Goal: Information Seeking & Learning: Find specific page/section

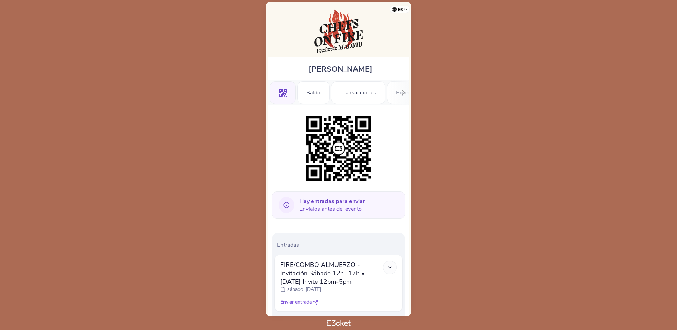
scroll to position [0, 0]
click at [487, 97] on body "es Português (Portugal) English Español Catalan Français Georgina Hodson .st0{f…" at bounding box center [338, 165] width 671 height 324
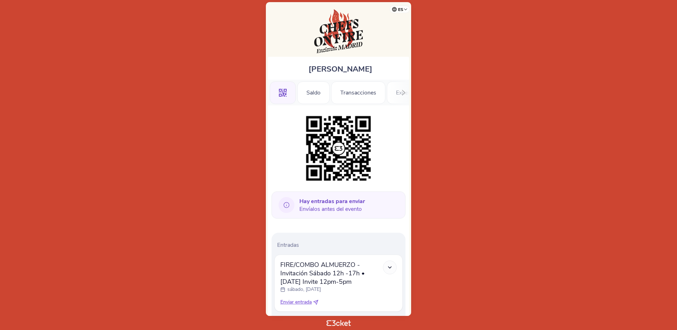
click at [510, 90] on body "es Português (Portugal) English Español Catalan Français Georgina Hodson .st0{f…" at bounding box center [338, 165] width 671 height 324
click at [324, 93] on div "Saldo" at bounding box center [313, 92] width 32 height 23
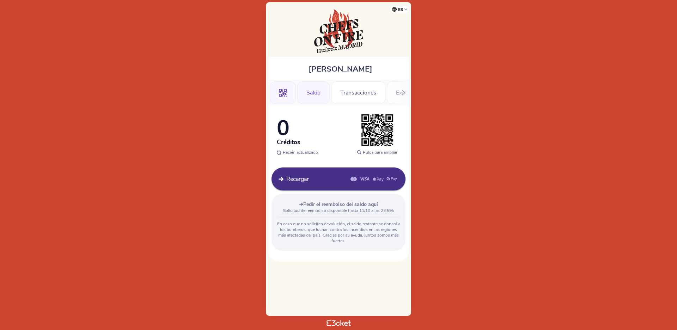
click at [287, 90] on div ".st0{fill-rule:evenodd;clip-rule:evenodd;}" at bounding box center [283, 92] width 26 height 23
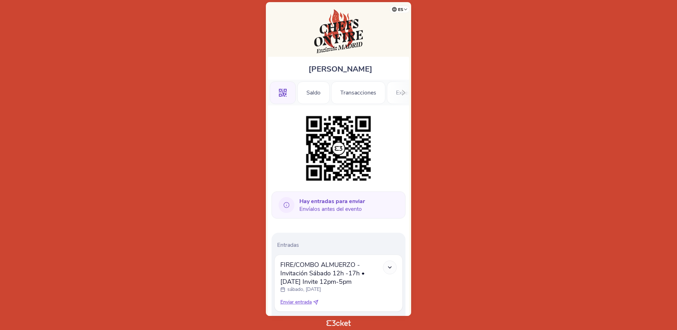
click at [506, 92] on body "es Português ([GEOGRAPHIC_DATA]) English Español Catalan [DEMOGRAPHIC_DATA] [PE…" at bounding box center [338, 165] width 671 height 324
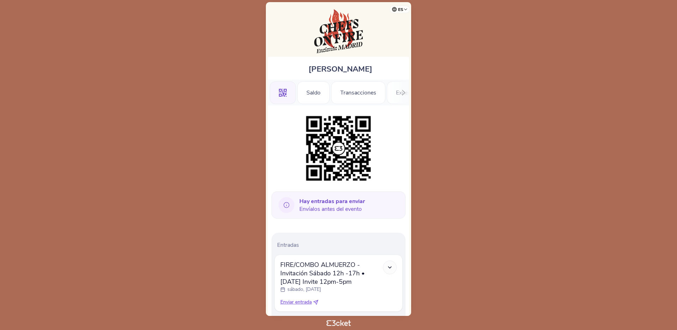
click at [487, 77] on body "es Português ([GEOGRAPHIC_DATA]) English Español Catalan [DEMOGRAPHIC_DATA] [PE…" at bounding box center [338, 165] width 671 height 324
click at [340, 28] on img at bounding box center [338, 31] width 49 height 44
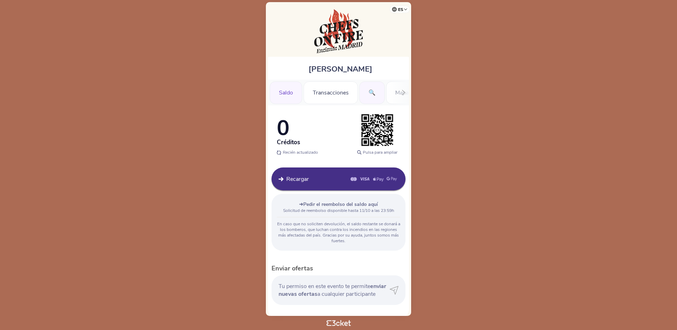
click at [375, 87] on div "🔍" at bounding box center [371, 92] width 25 height 23
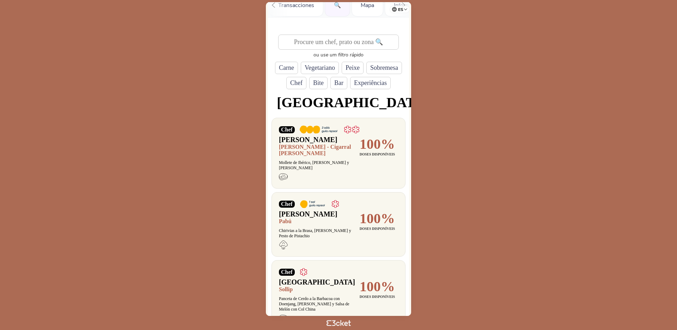
scroll to position [89, 0]
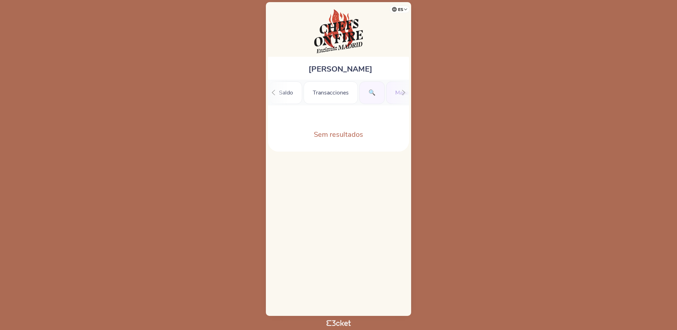
scroll to position [0, 35]
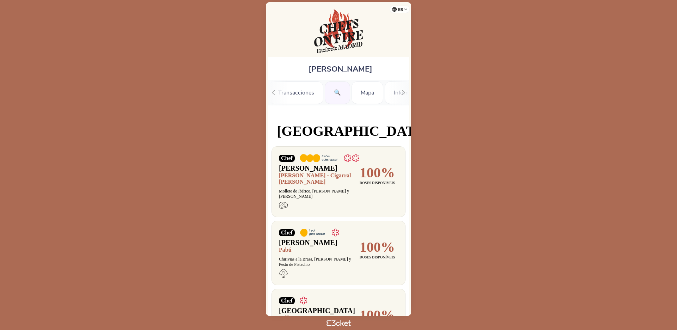
click at [338, 95] on div "🔍" at bounding box center [337, 92] width 25 height 23
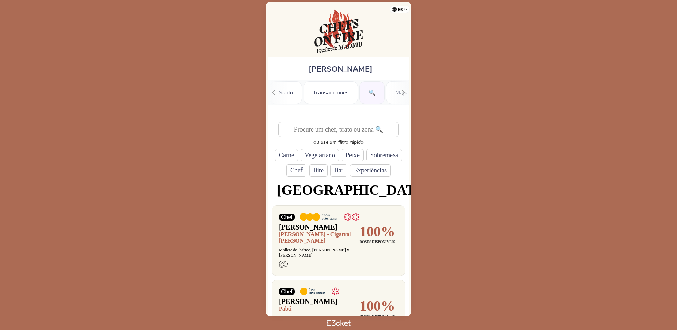
scroll to position [0, 35]
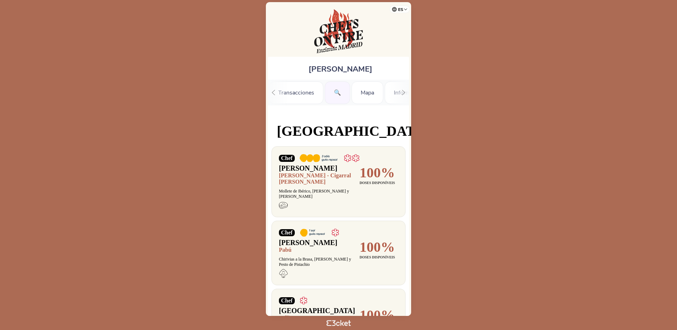
click at [338, 25] on img at bounding box center [338, 31] width 49 height 44
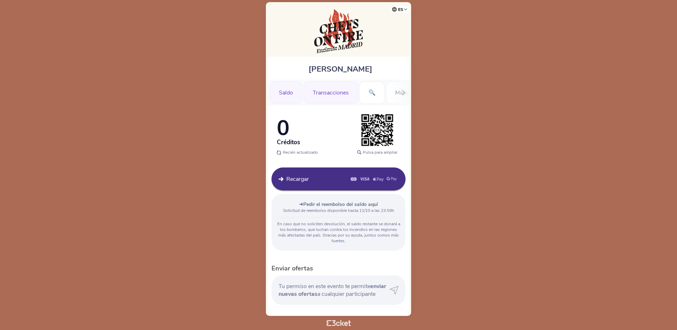
click at [329, 99] on div "Transacciones" at bounding box center [331, 92] width 54 height 23
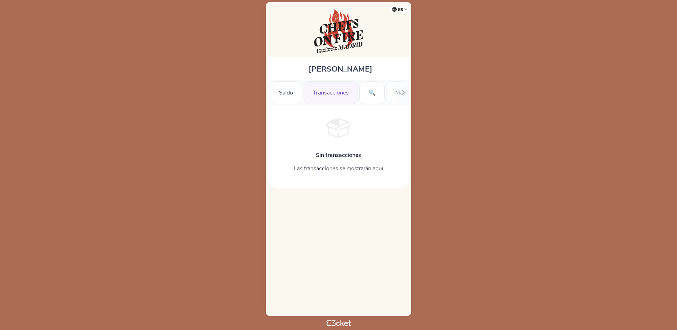
click at [329, 99] on div "Transacciones" at bounding box center [331, 92] width 54 height 23
click at [154, 110] on body "es Português ([GEOGRAPHIC_DATA]) English Español Catalan [DEMOGRAPHIC_DATA] [PE…" at bounding box center [338, 165] width 671 height 324
click at [325, 24] on img at bounding box center [338, 31] width 49 height 44
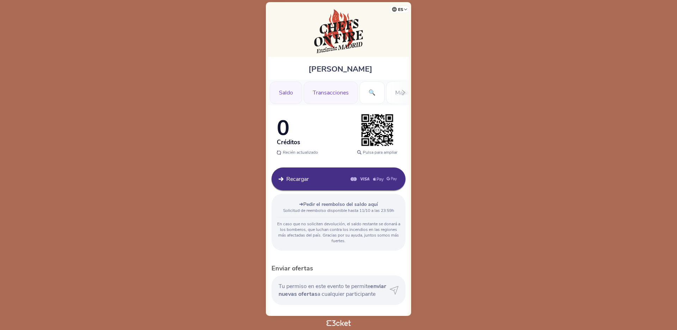
click at [339, 93] on div "Transacciones" at bounding box center [331, 92] width 54 height 23
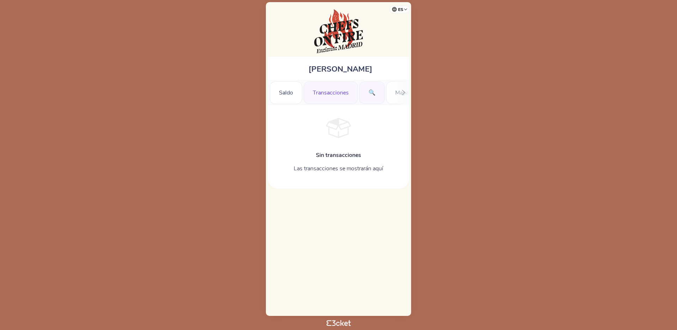
click at [367, 94] on div "🔍" at bounding box center [371, 92] width 25 height 23
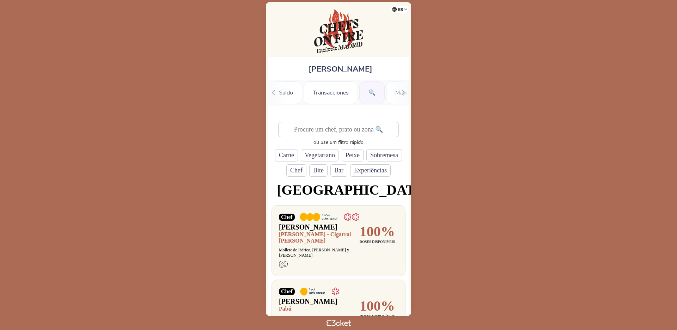
scroll to position [0, 35]
click at [493, 161] on body "es Português ([GEOGRAPHIC_DATA]) English Español Catalan [DEMOGRAPHIC_DATA] [PE…" at bounding box center [338, 165] width 671 height 324
click at [364, 39] on div "Nuno Pinto Coelho Saldo Transacciones 🔍 Mapa Información ou use um filtro rápid…" at bounding box center [338, 159] width 145 height 314
click at [344, 32] on img at bounding box center [338, 31] width 49 height 44
